Goal: Communication & Community: Answer question/provide support

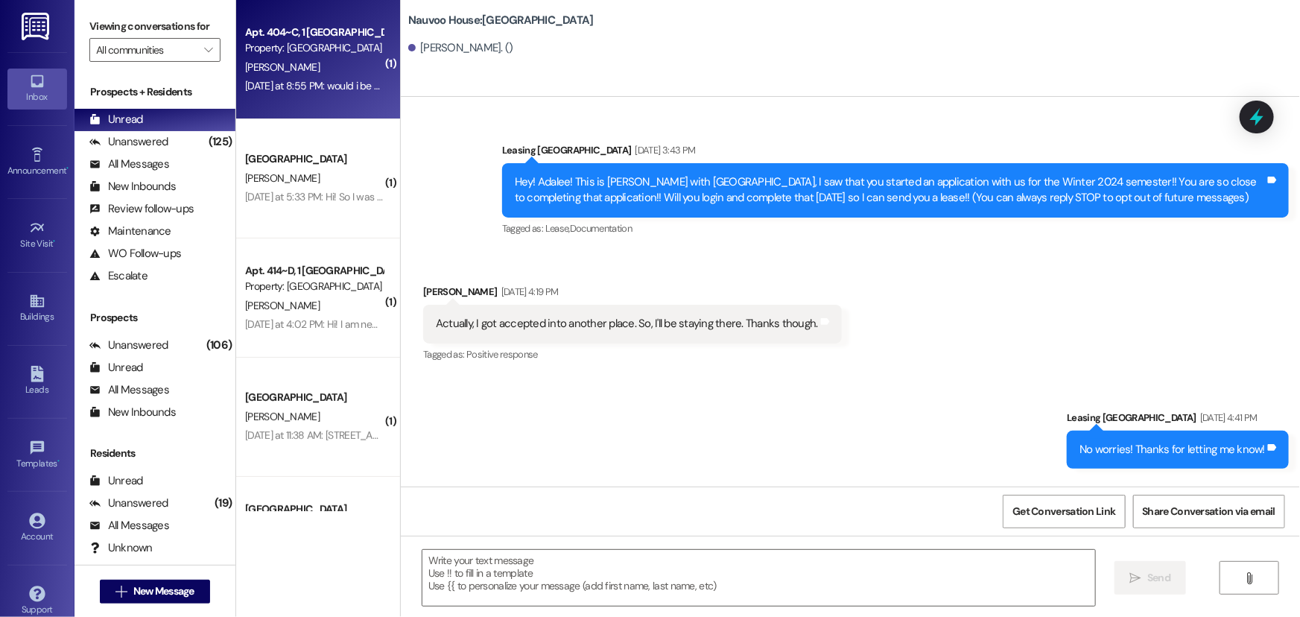
scroll to position [238, 0]
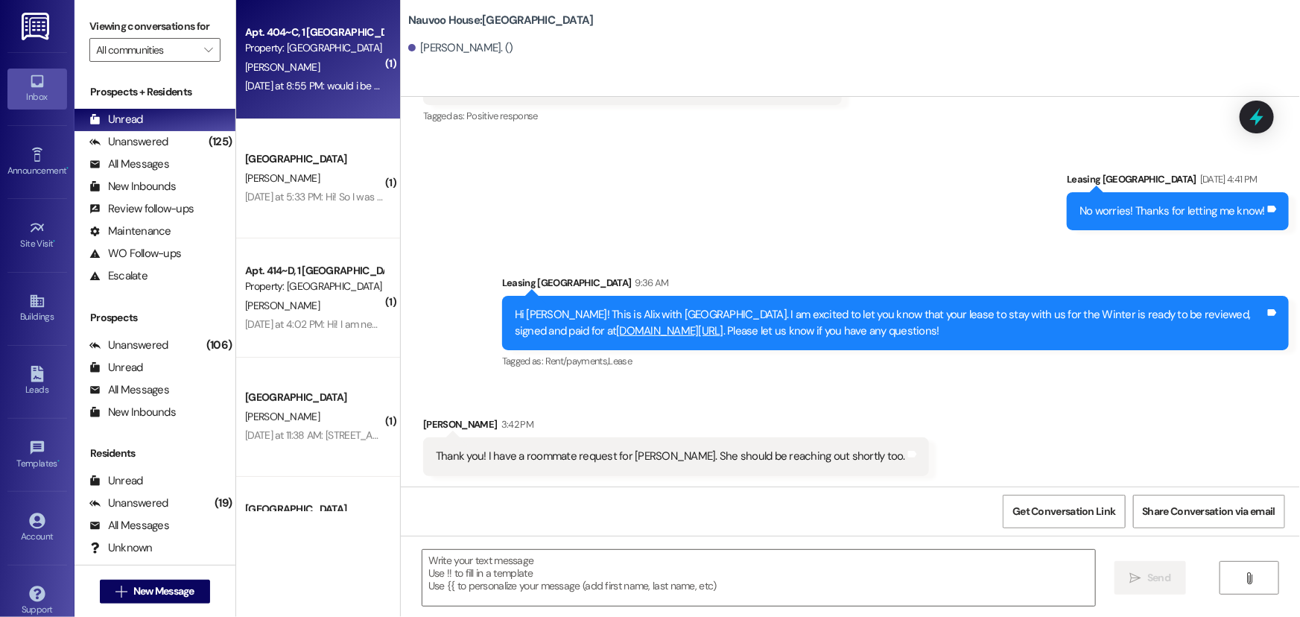
click at [277, 67] on span "[PERSON_NAME]" at bounding box center [282, 66] width 75 height 13
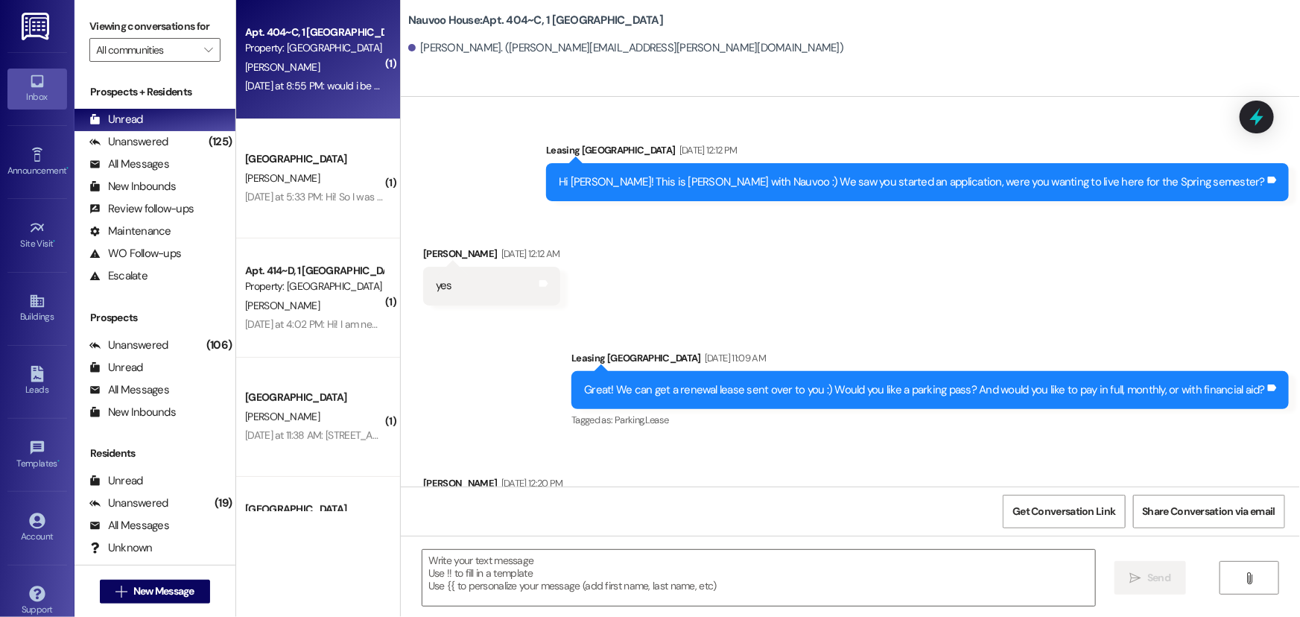
scroll to position [61226, 0]
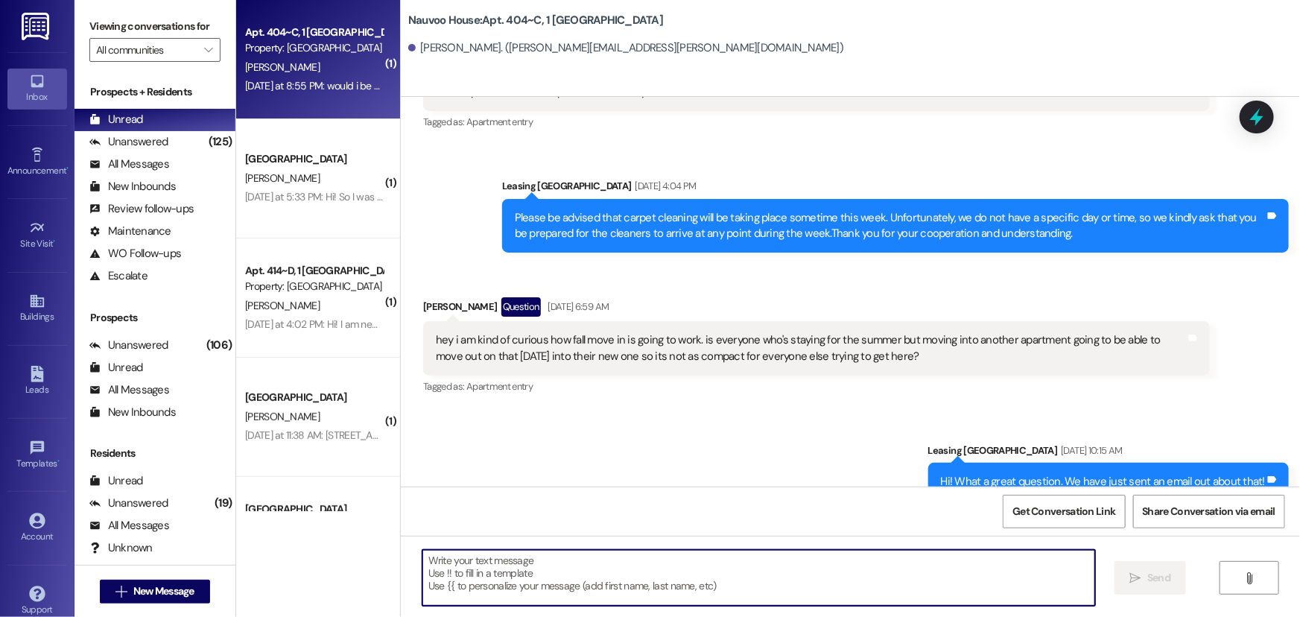
click at [475, 581] on textarea at bounding box center [758, 578] width 673 height 56
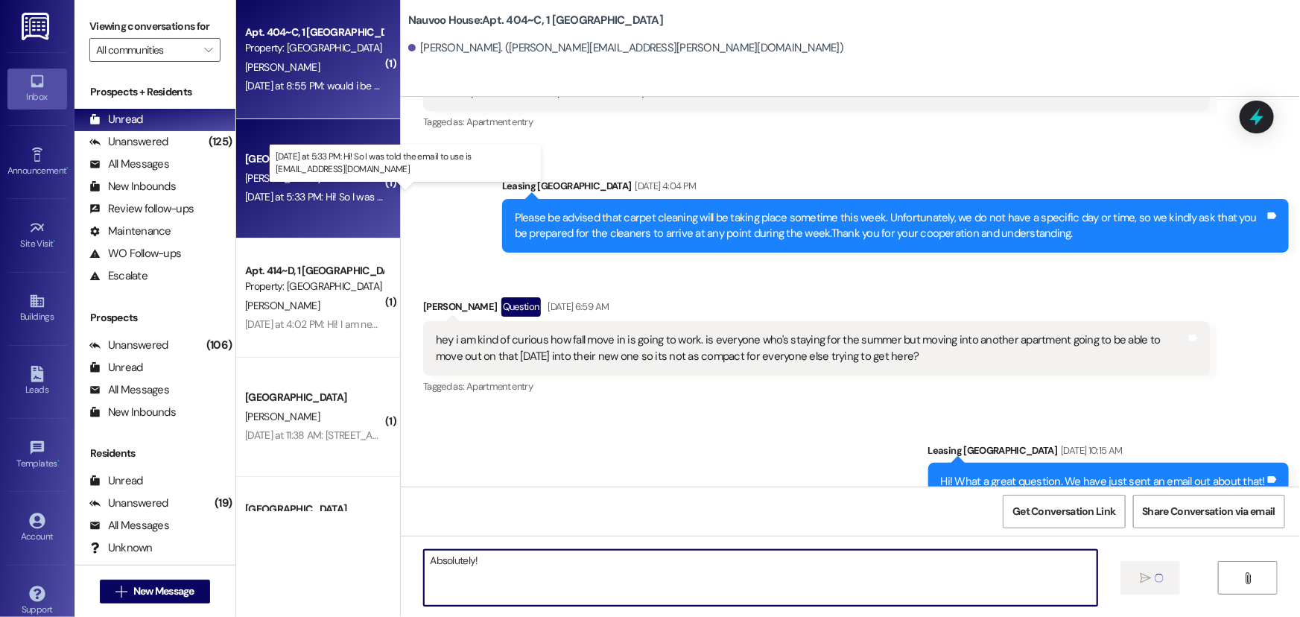
type textarea "Absolutely!"
click at [298, 200] on div "[DATE] at 5:33 PM: Hi! So I was told the email to use is [EMAIL_ADDRESS][DOMAIN…" at bounding box center [438, 196] width 386 height 13
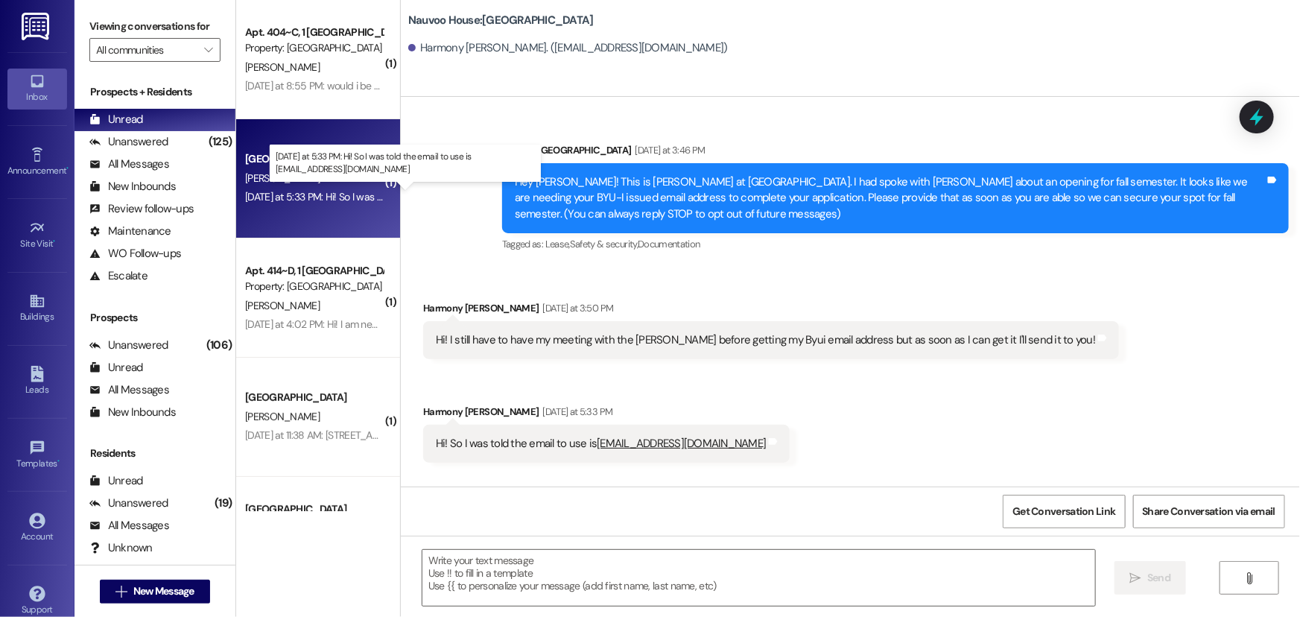
scroll to position [0, 0]
click at [551, 564] on textarea at bounding box center [758, 578] width 673 height 56
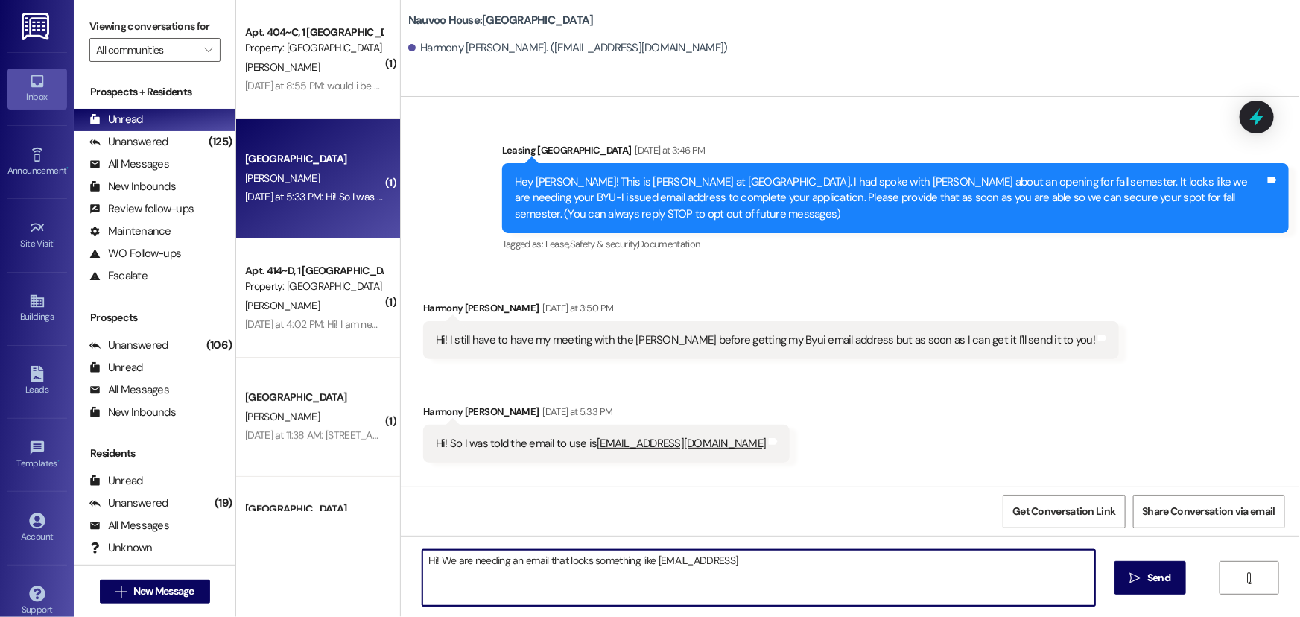
type textarea "Hi! We are needing an email that looks something like [EMAIL_ADDRESS][DOMAIN_NA…"
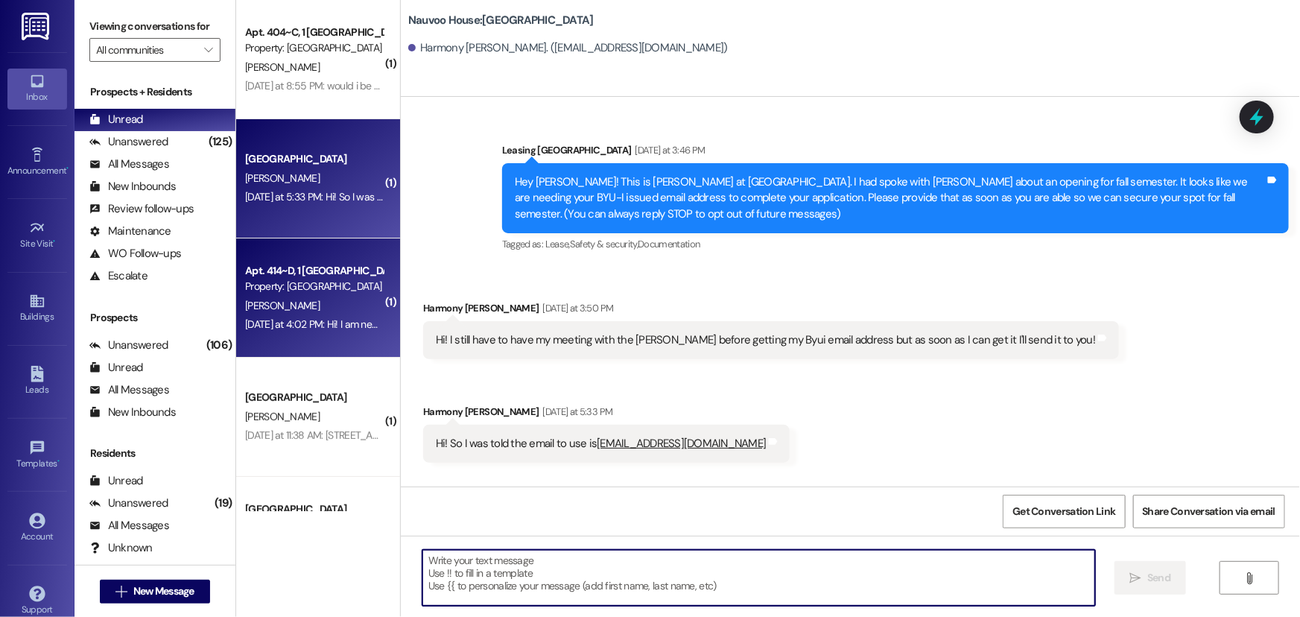
click at [332, 314] on div "[PERSON_NAME]" at bounding box center [314, 306] width 141 height 19
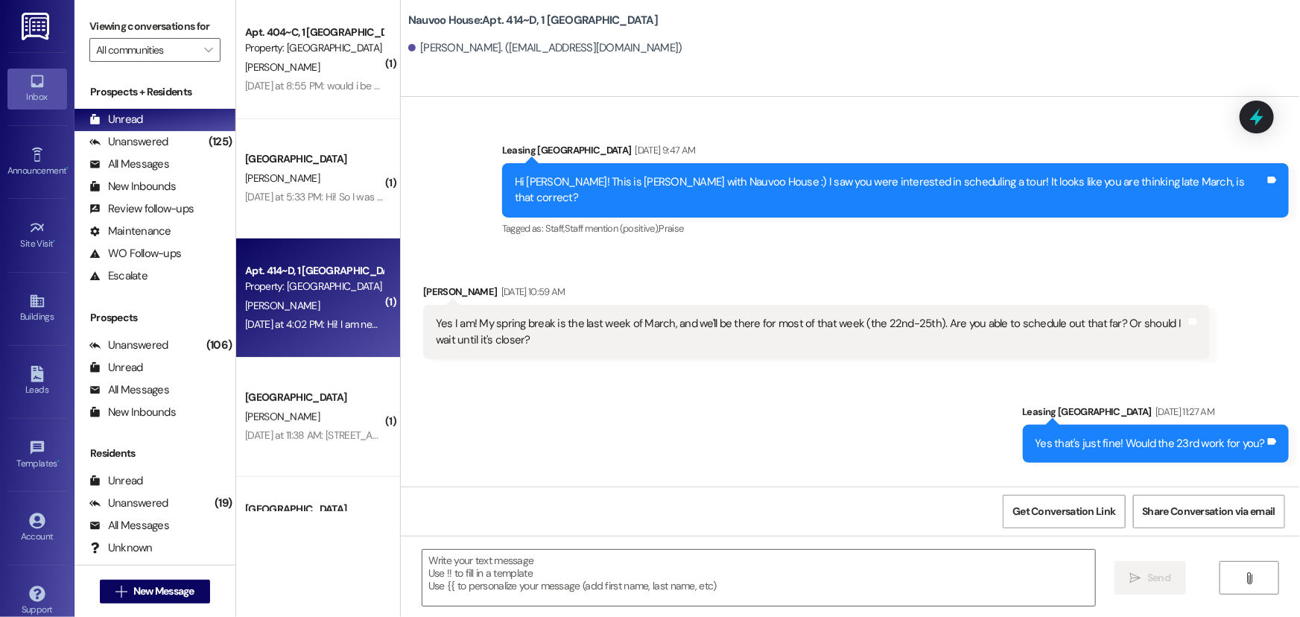
scroll to position [44891, 0]
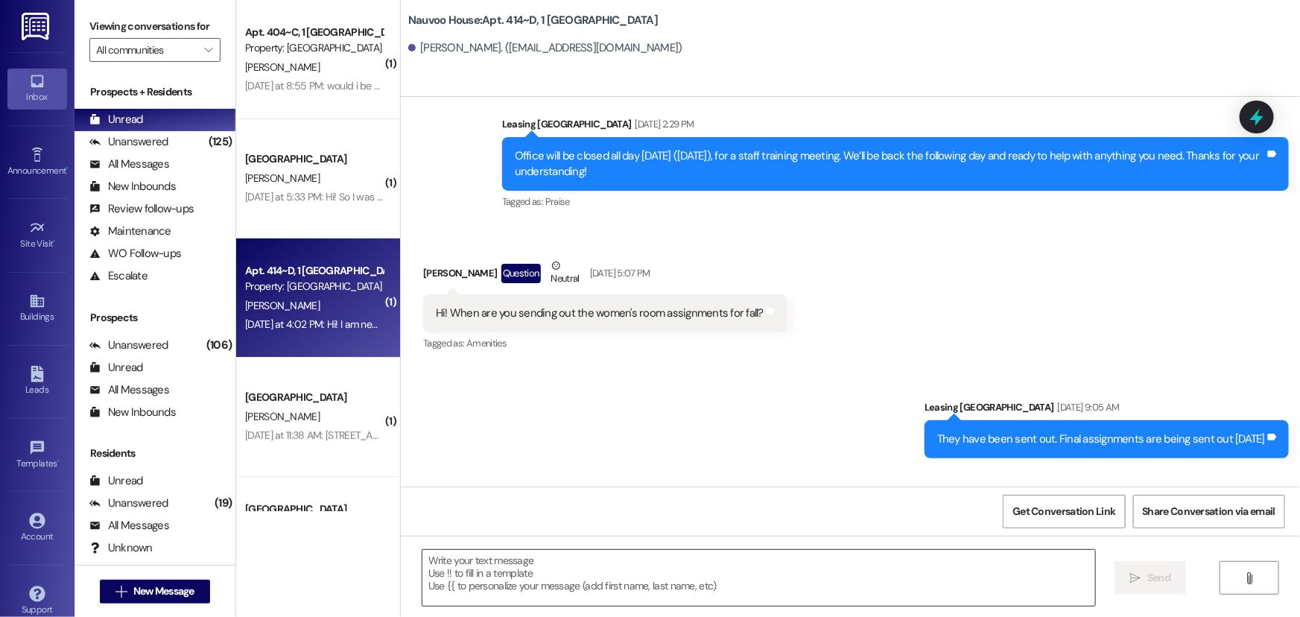
click at [553, 560] on textarea at bounding box center [758, 578] width 673 height 56
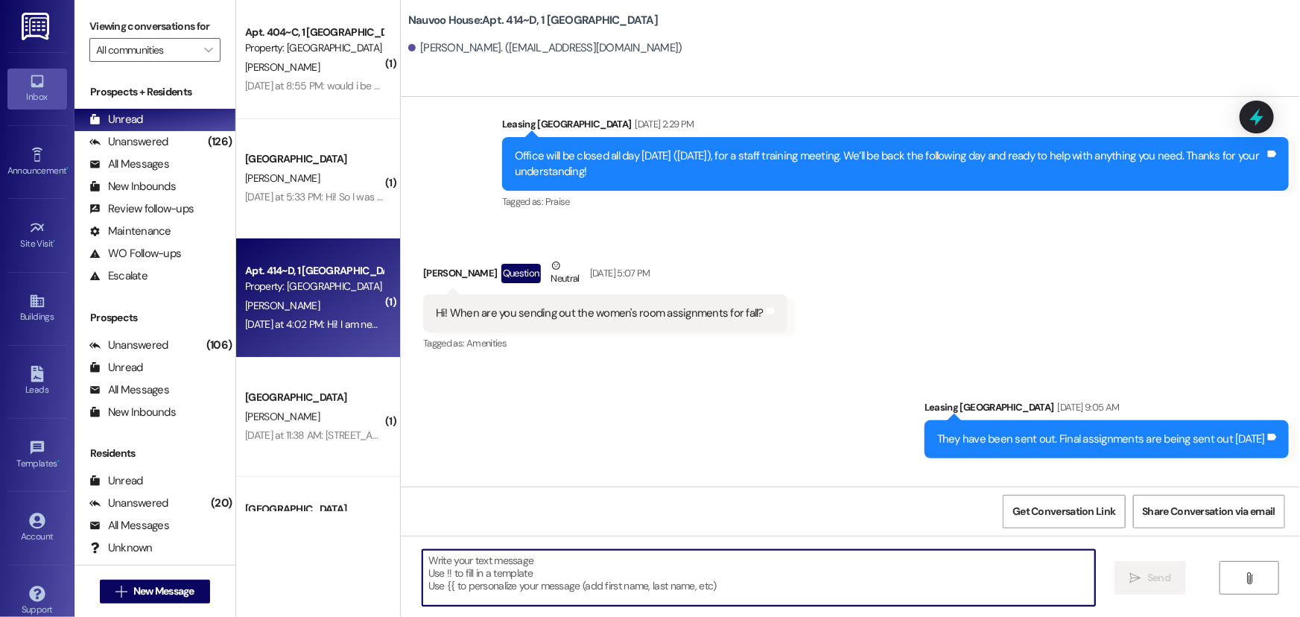
click at [455, 574] on textarea at bounding box center [758, 578] width 673 height 56
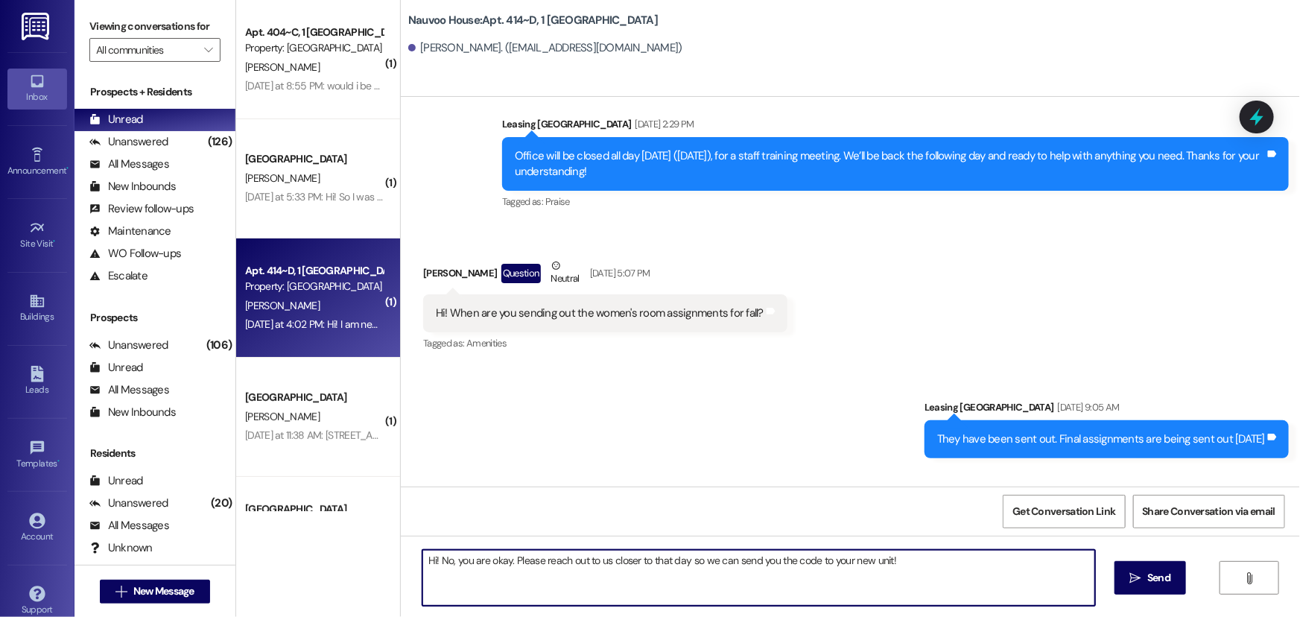
type textarea "Hi! No, you are okay. Please reach out to us closer to that day so we can send …"
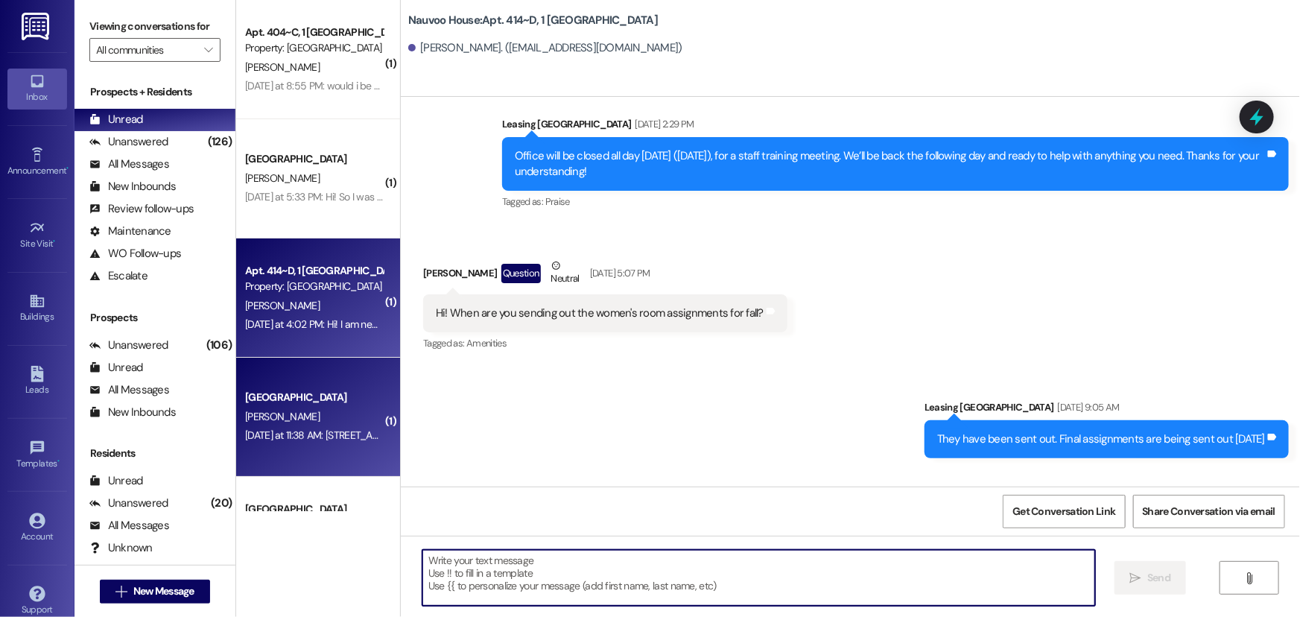
scroll to position [44890, 0]
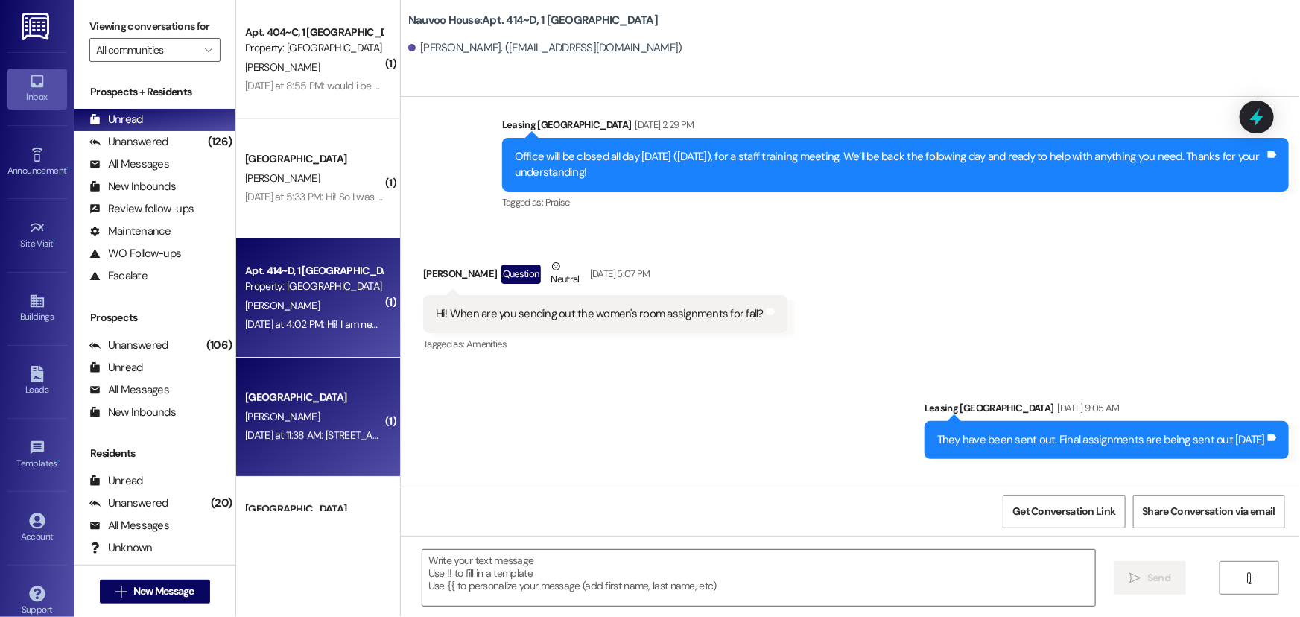
click at [266, 450] on div "[GEOGRAPHIC_DATA] Prospect [PERSON_NAME] [DATE] at 11:38 AM: [STREET_ADDRESS] […" at bounding box center [318, 417] width 164 height 119
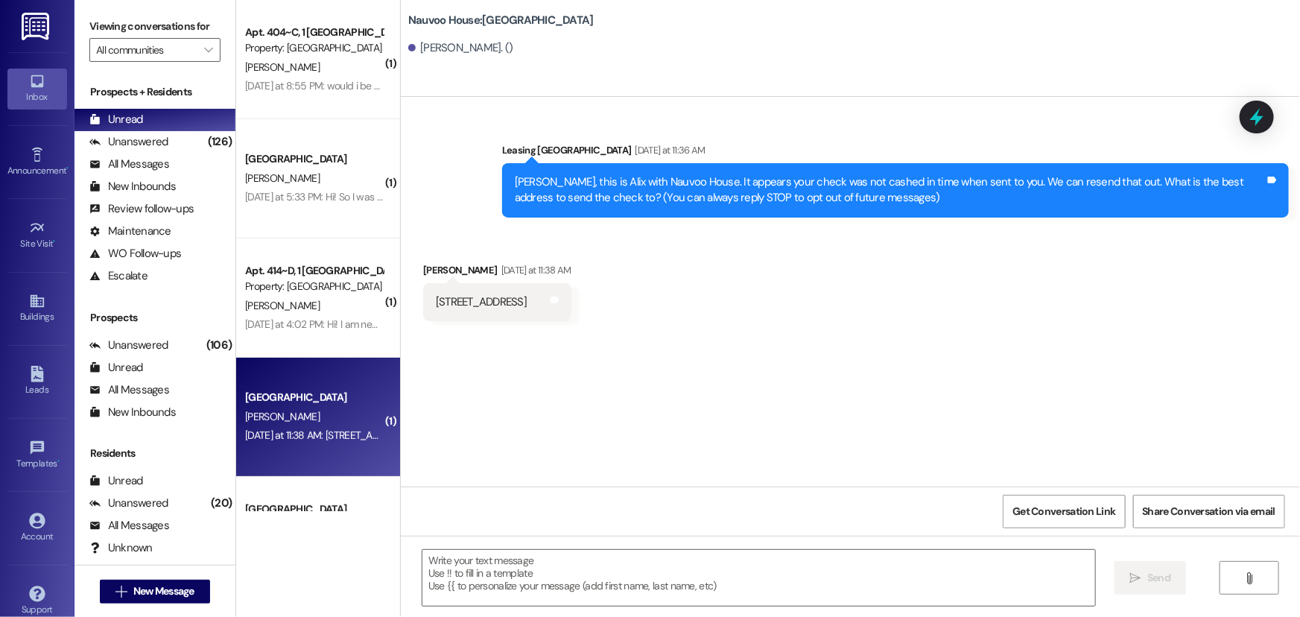
scroll to position [0, 0]
drag, startPoint x: 428, startPoint y: 298, endPoint x: 648, endPoint y: 306, distance: 220.0
click at [572, 306] on div "[STREET_ADDRESS] Tags and notes" at bounding box center [497, 302] width 148 height 38
copy div "[STREET_ADDRESS] Tags and notes"
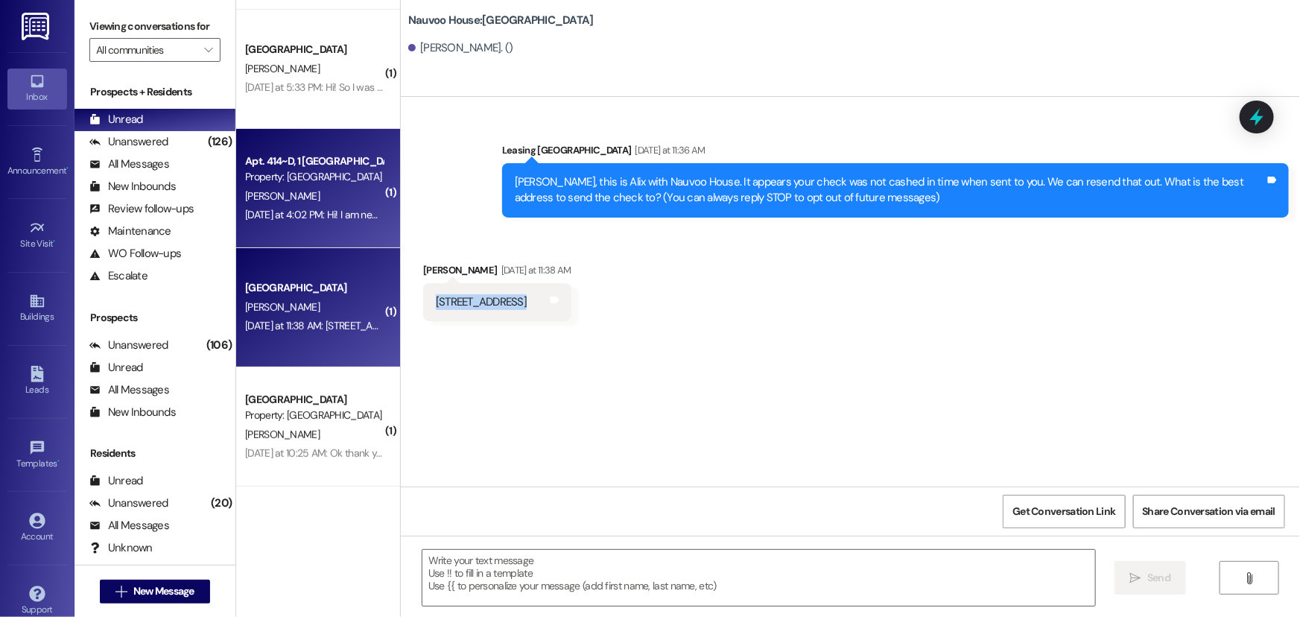
scroll to position [135, 0]
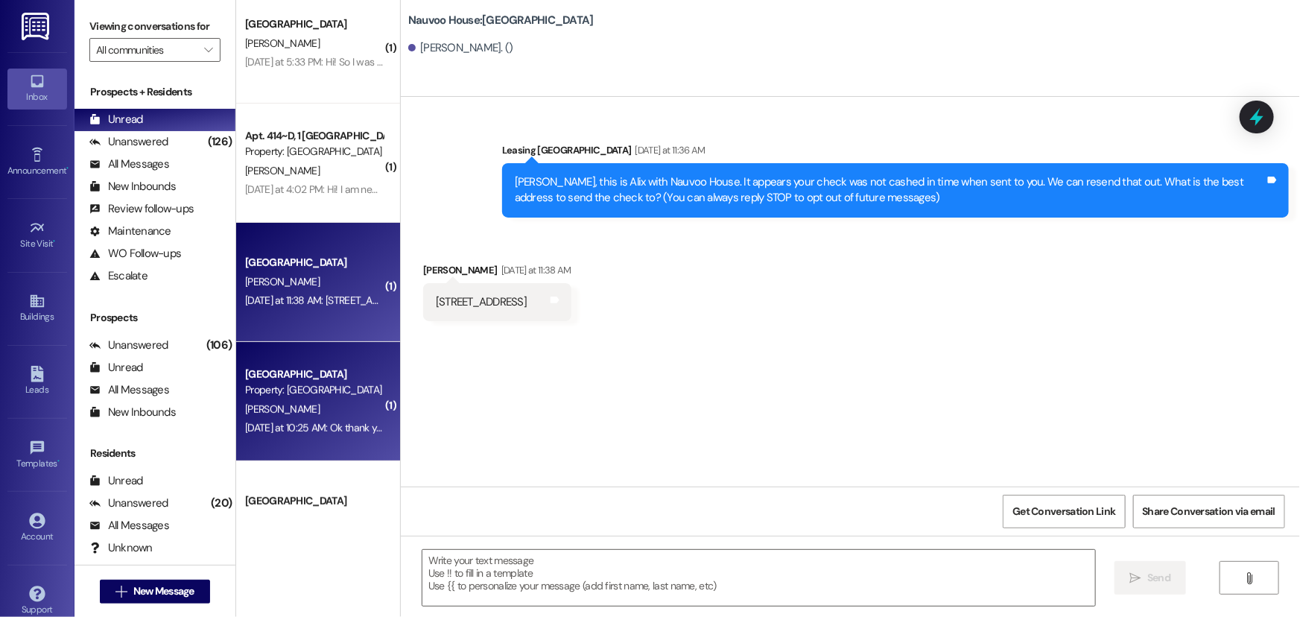
click at [297, 375] on div "[GEOGRAPHIC_DATA]" at bounding box center [314, 375] width 138 height 16
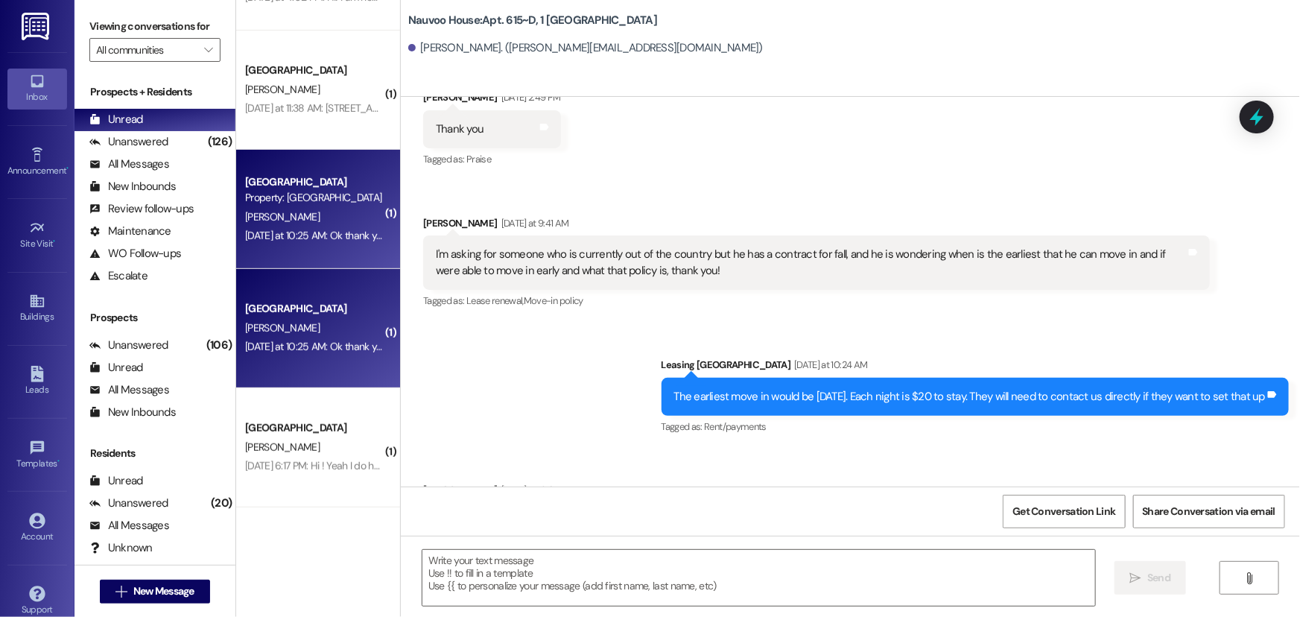
scroll to position [406, 0]
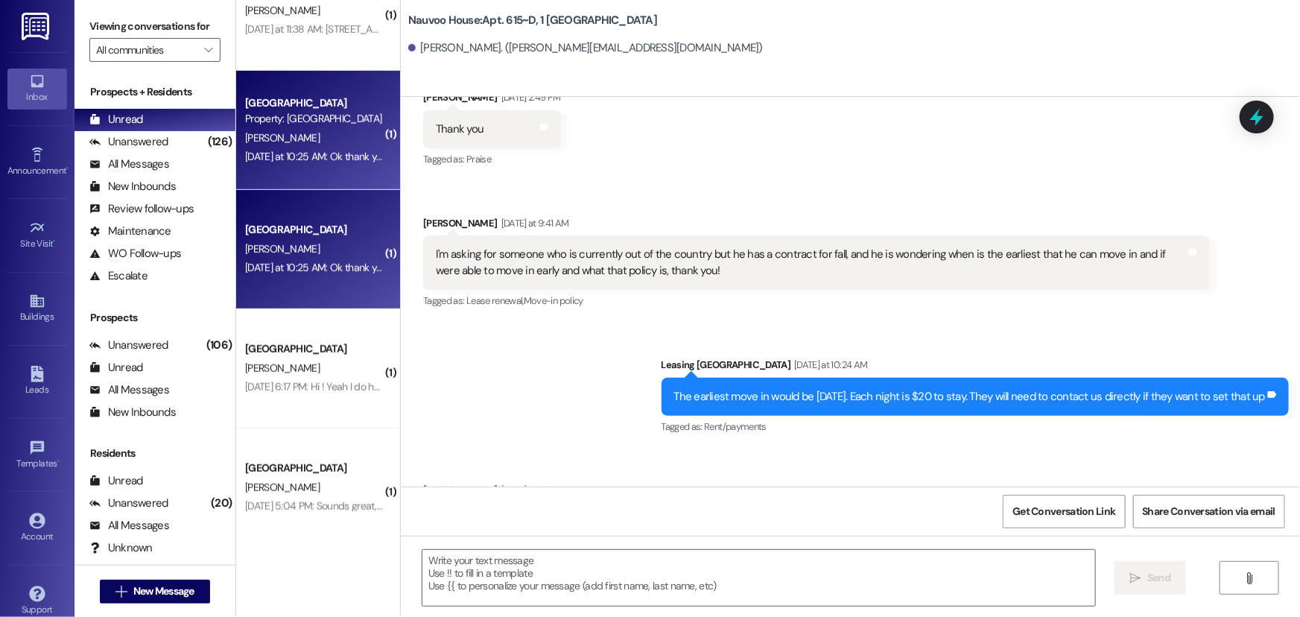
click at [291, 375] on div "[PERSON_NAME]" at bounding box center [314, 368] width 141 height 19
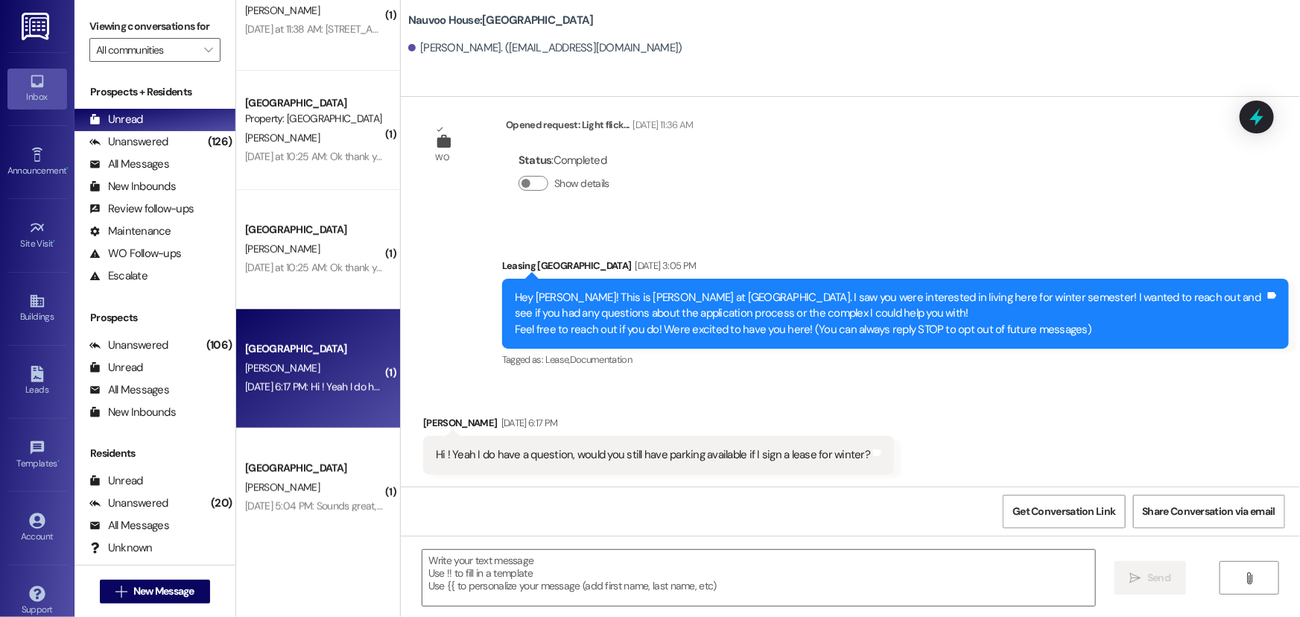
scroll to position [24, 0]
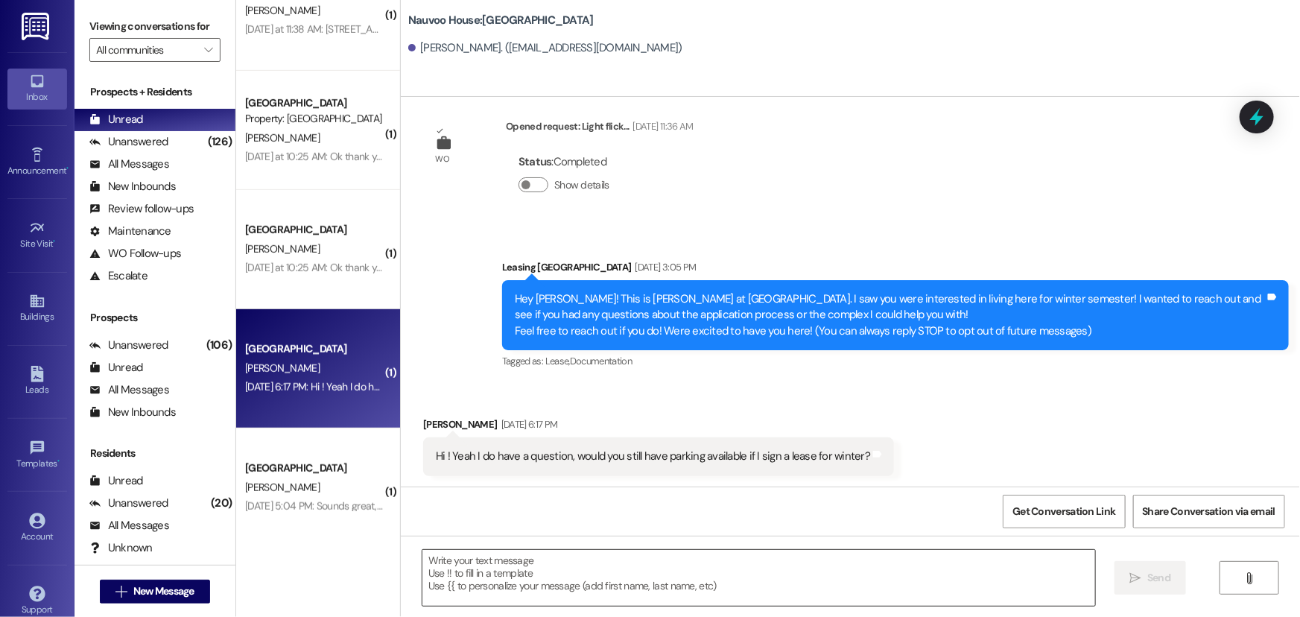
click at [518, 560] on textarea at bounding box center [758, 578] width 673 height 56
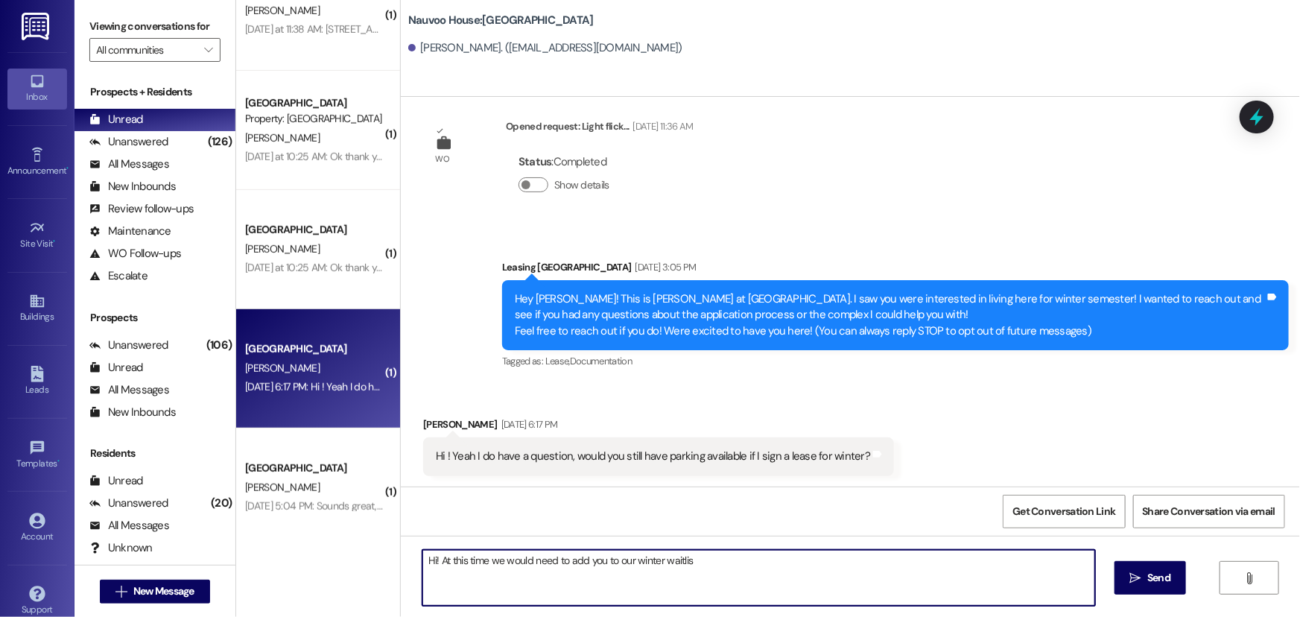
type textarea "Hi! At this time we would need to add you to our winter waitlist"
